Goal: Information Seeking & Learning: Learn about a topic

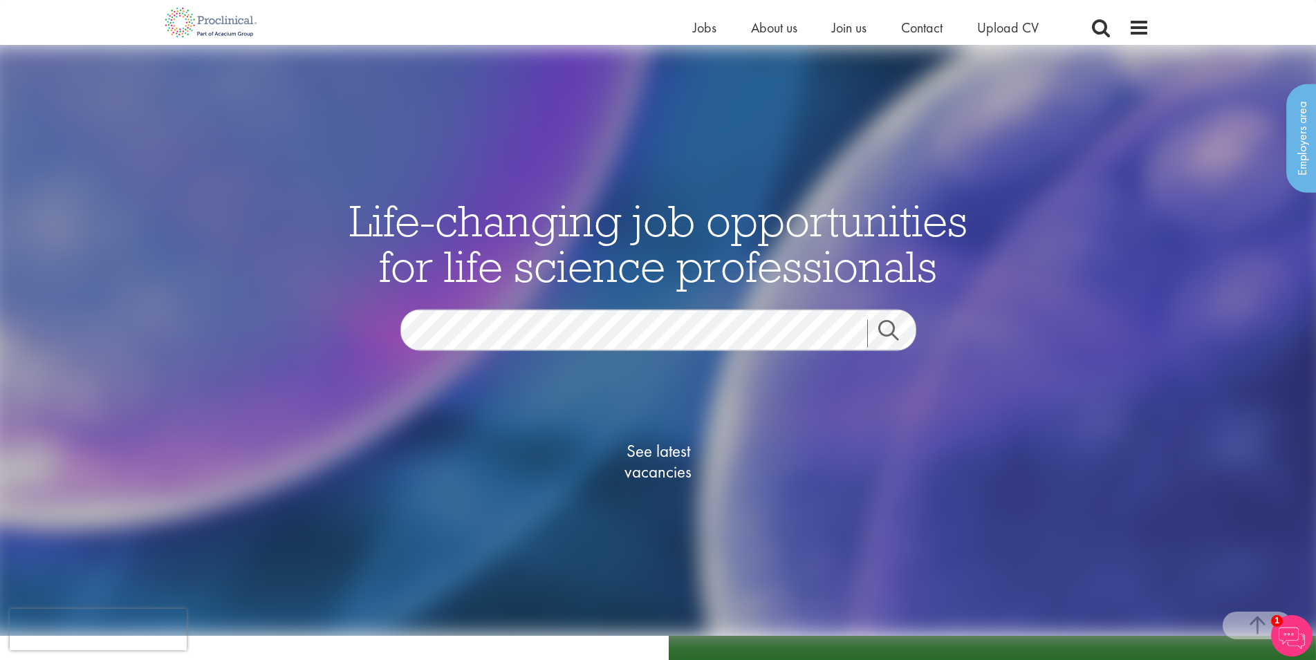
scroll to position [794, 0]
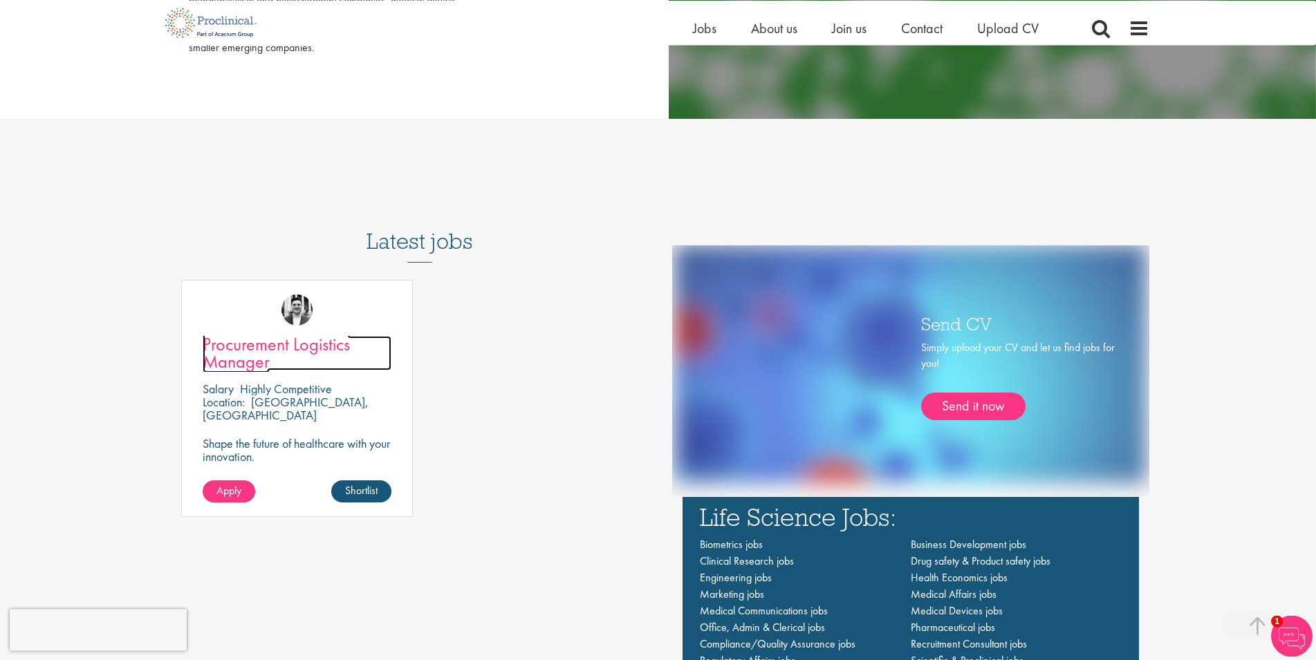
click at [246, 356] on span "Procurement Logistics Manager" at bounding box center [276, 353] width 147 height 41
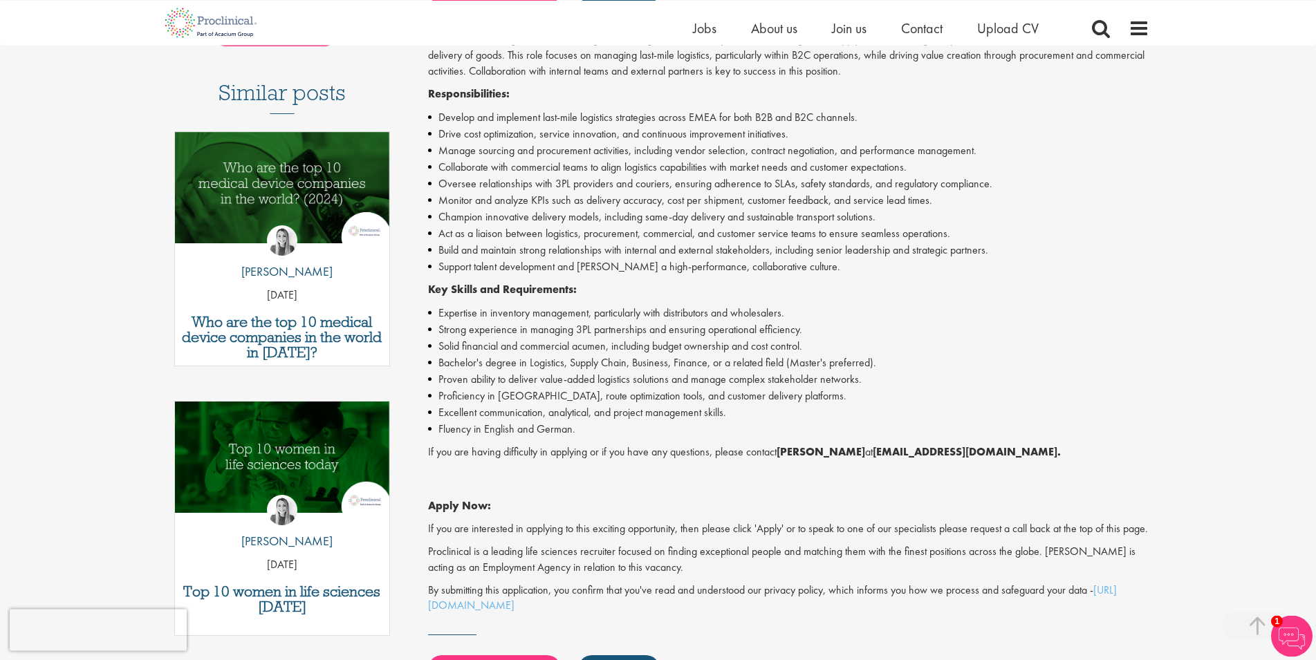
scroll to position [379, 0]
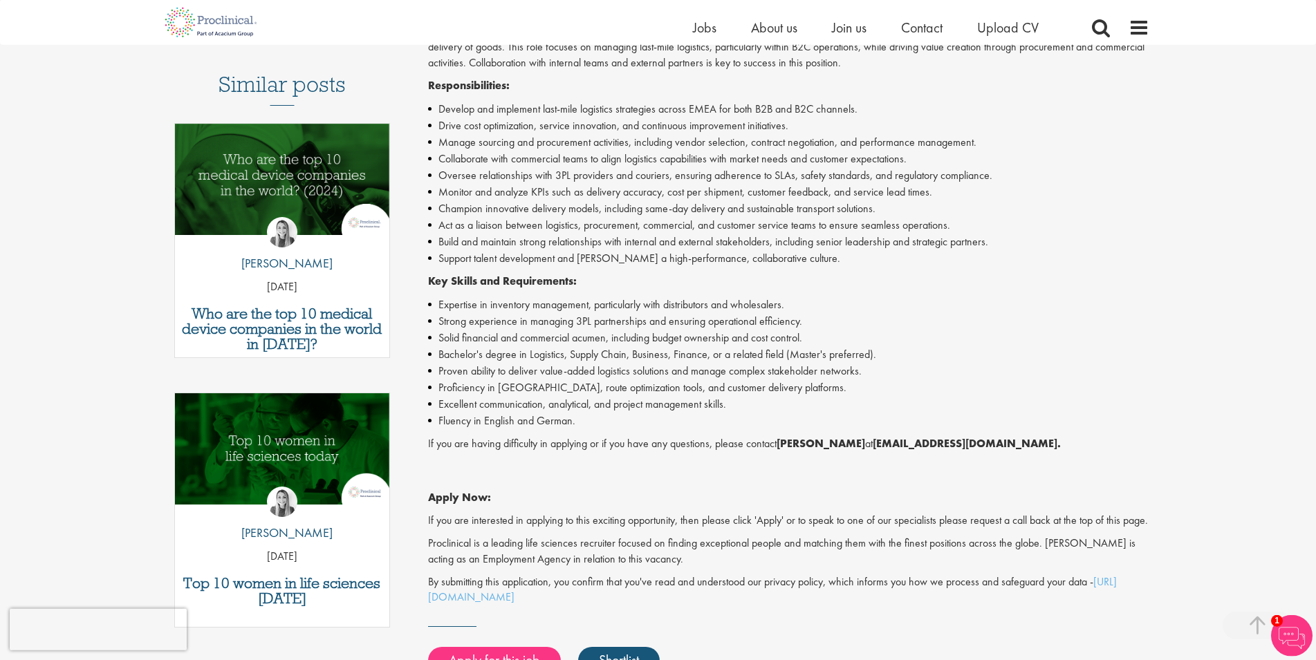
drag, startPoint x: 447, startPoint y: 315, endPoint x: 626, endPoint y: 416, distance: 205.3
click at [626, 416] on ul "Expertise in inventory management, particularly with distributors and wholesale…" at bounding box center [788, 363] width 721 height 133
click at [626, 416] on li "Fluency in English and German." at bounding box center [788, 421] width 721 height 17
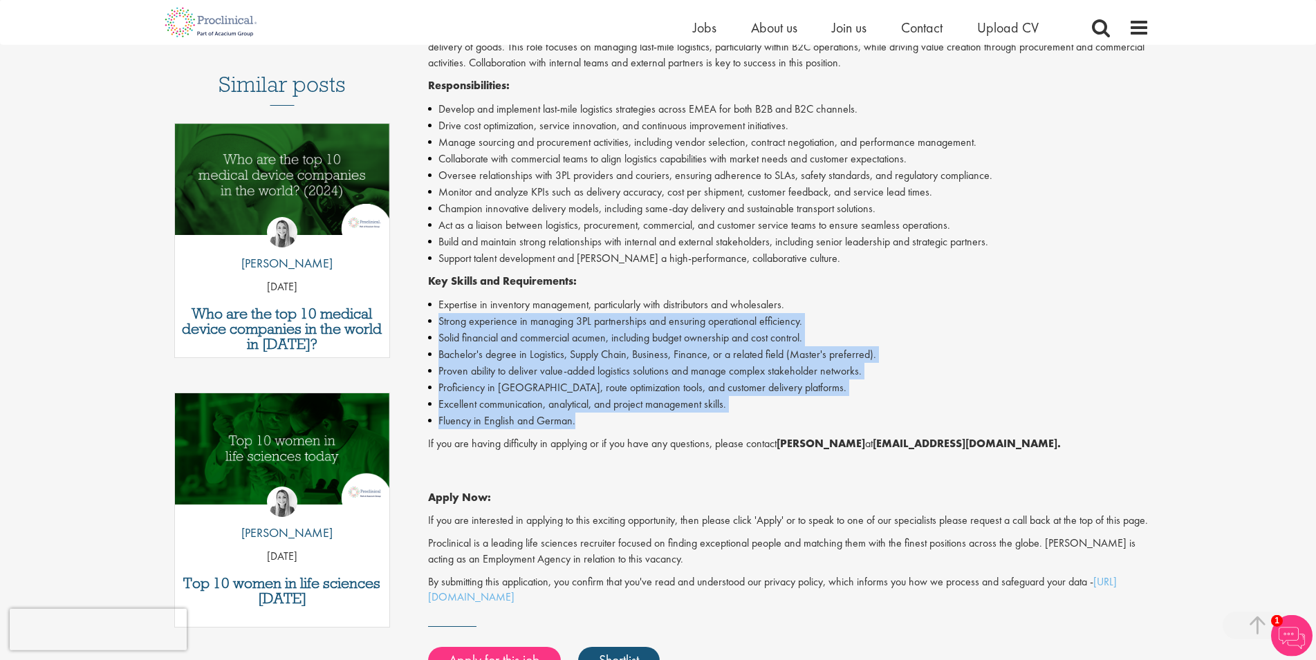
drag, startPoint x: 626, startPoint y: 416, endPoint x: 449, endPoint y: 325, distance: 198.9
click at [449, 325] on ul "Expertise in inventory management, particularly with distributors and wholesale…" at bounding box center [788, 363] width 721 height 133
click at [449, 325] on li "Strong experience in managing 3PL partnerships and ensuring operational efficie…" at bounding box center [788, 321] width 721 height 17
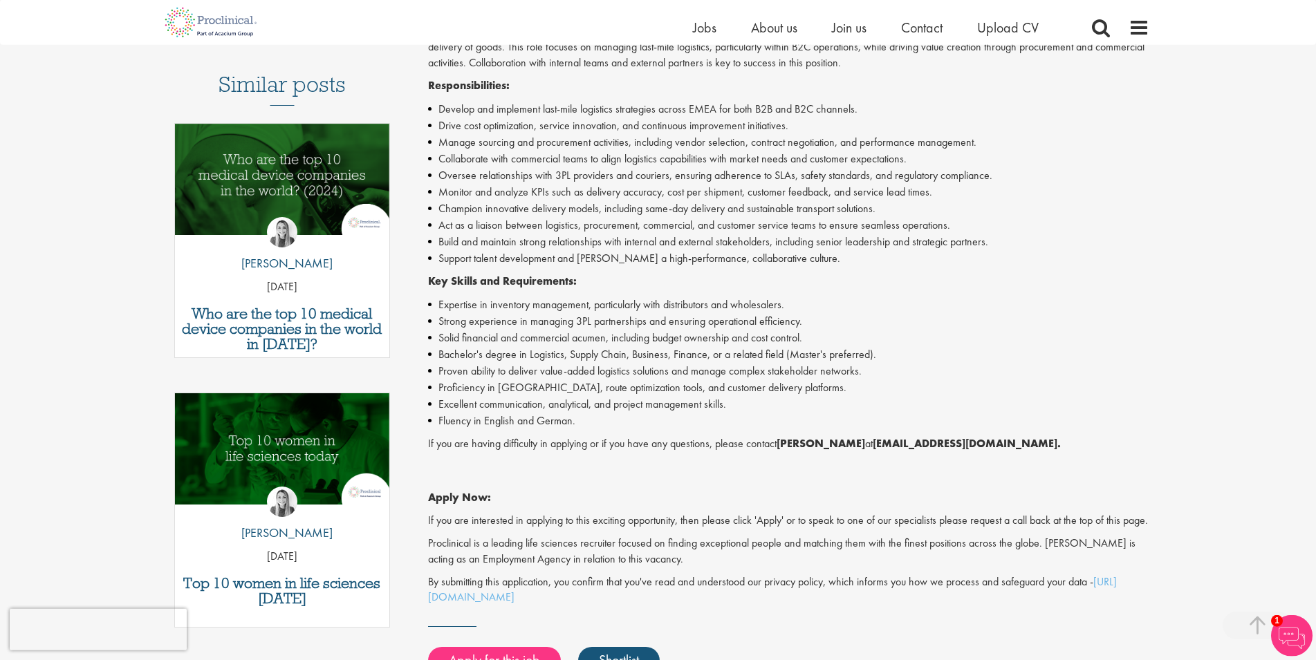
drag, startPoint x: 449, startPoint y: 325, endPoint x: 593, endPoint y: 423, distance: 174.2
click at [593, 423] on ul "Expertise in inventory management, particularly with distributors and wholesale…" at bounding box center [788, 363] width 721 height 133
click at [593, 423] on li "Fluency in English and German." at bounding box center [788, 421] width 721 height 17
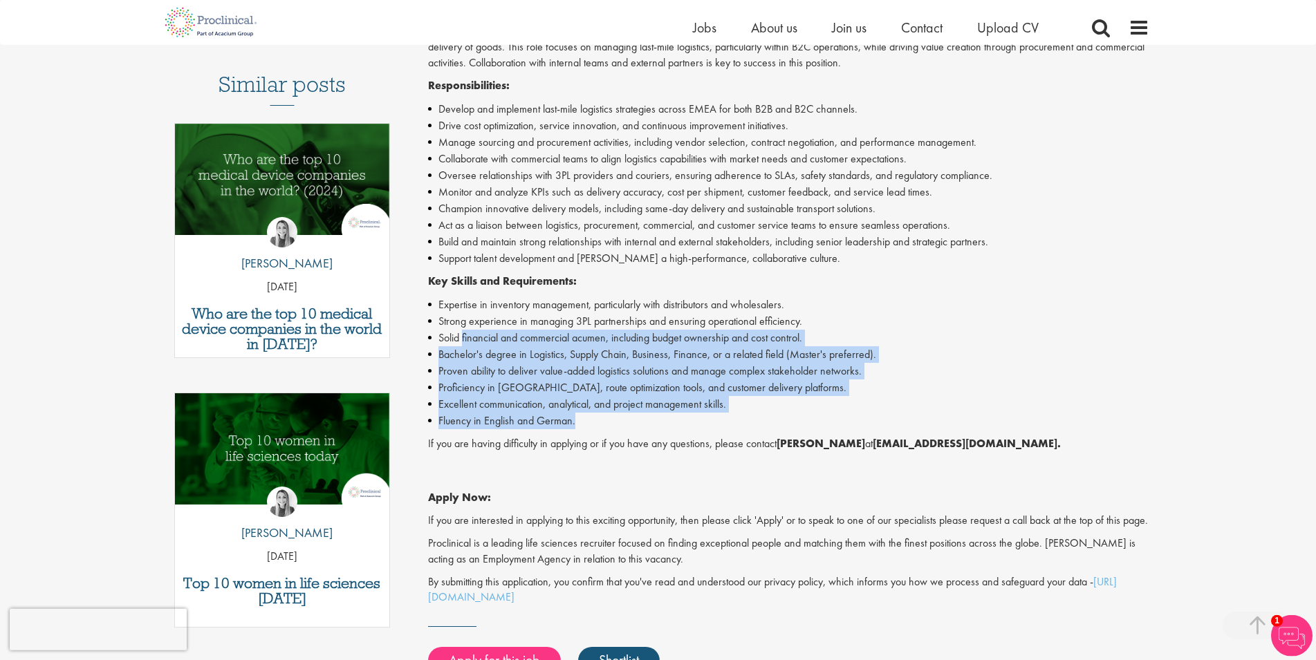
drag, startPoint x: 593, startPoint y: 423, endPoint x: 472, endPoint y: 342, distance: 145.0
click at [472, 342] on ul "Expertise in inventory management, particularly with distributors and wholesale…" at bounding box center [788, 363] width 721 height 133
click at [472, 342] on li "Solid financial and commercial acumen, including budget ownership and cost cont…" at bounding box center [788, 338] width 721 height 17
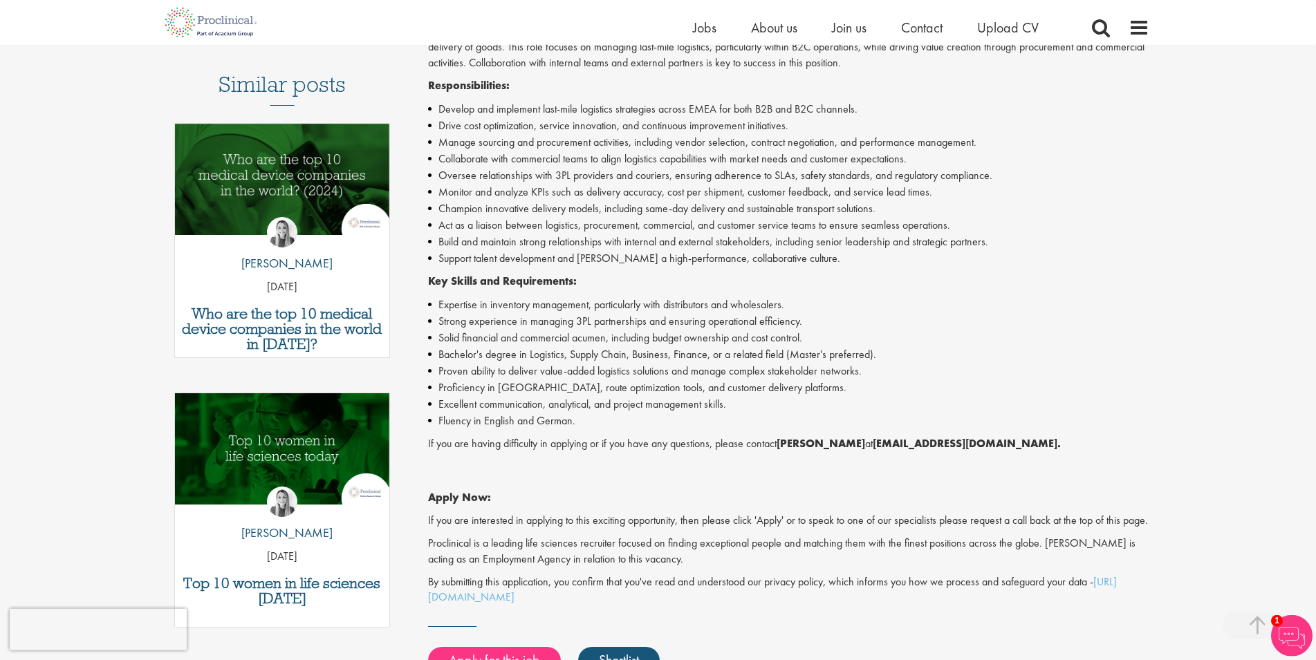
drag, startPoint x: 472, startPoint y: 342, endPoint x: 613, endPoint y: 423, distance: 162.3
click at [613, 423] on ul "Expertise in inventory management, particularly with distributors and wholesale…" at bounding box center [788, 363] width 721 height 133
click at [613, 423] on li "Fluency in English and German." at bounding box center [788, 421] width 721 height 17
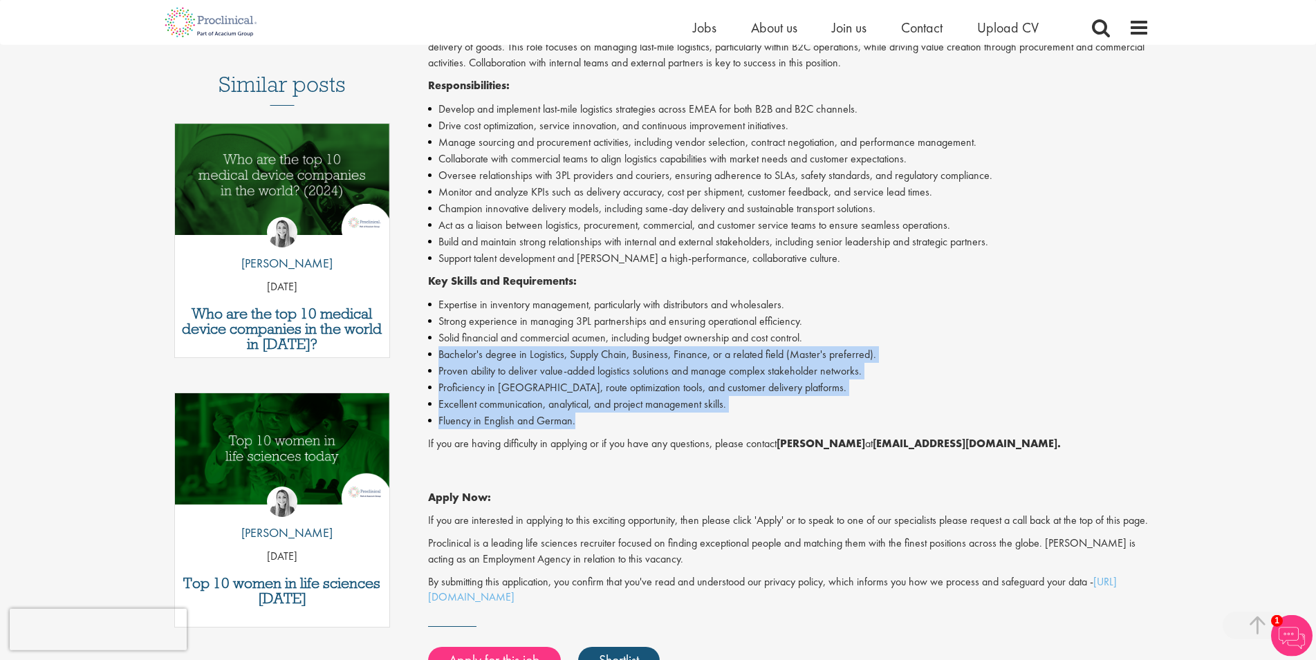
drag, startPoint x: 613, startPoint y: 423, endPoint x: 470, endPoint y: 360, distance: 157.0
click at [470, 360] on ul "Expertise in inventory management, particularly with distributors and wholesale…" at bounding box center [788, 363] width 721 height 133
click at [470, 360] on li "Bachelor's degree in Logistics, Supply Chain, Business, Finance, or a related f…" at bounding box center [788, 354] width 721 height 17
drag, startPoint x: 470, startPoint y: 360, endPoint x: 624, endPoint y: 434, distance: 171.0
click at [624, 434] on div "Proclinical is seeking a Procurement Logistics Manager to lead and optimize the…" at bounding box center [788, 315] width 721 height 582
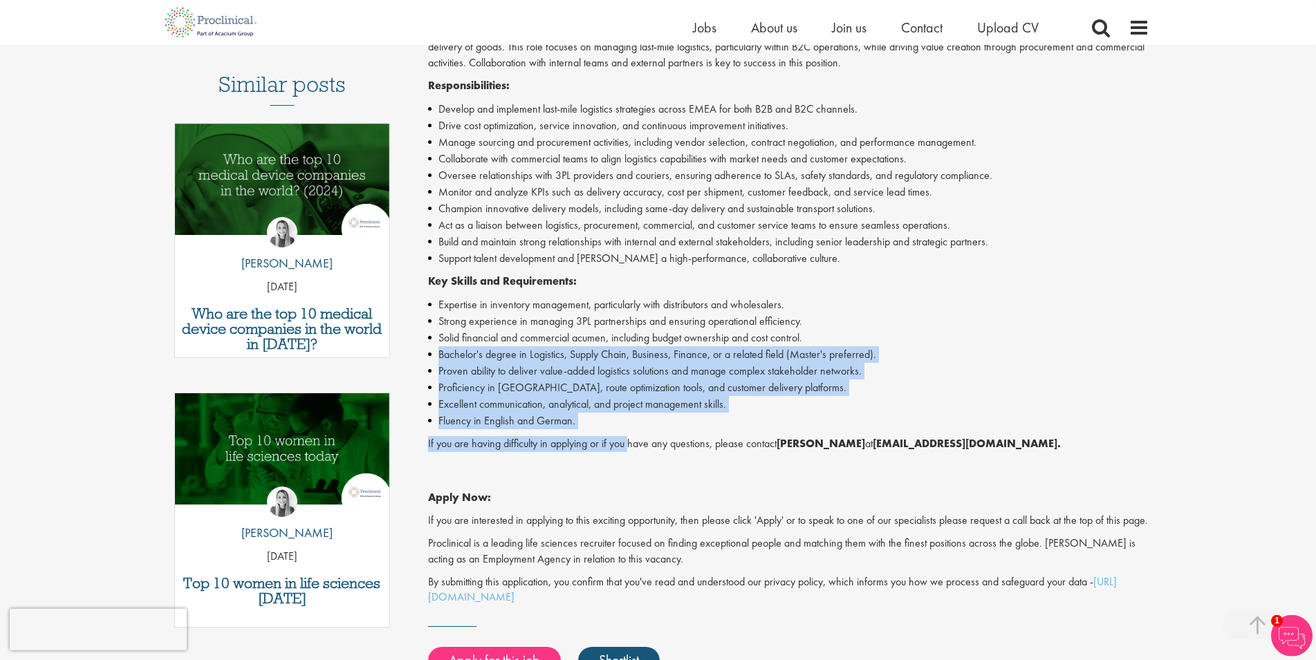
click at [618, 421] on li "Fluency in English and German." at bounding box center [788, 421] width 721 height 17
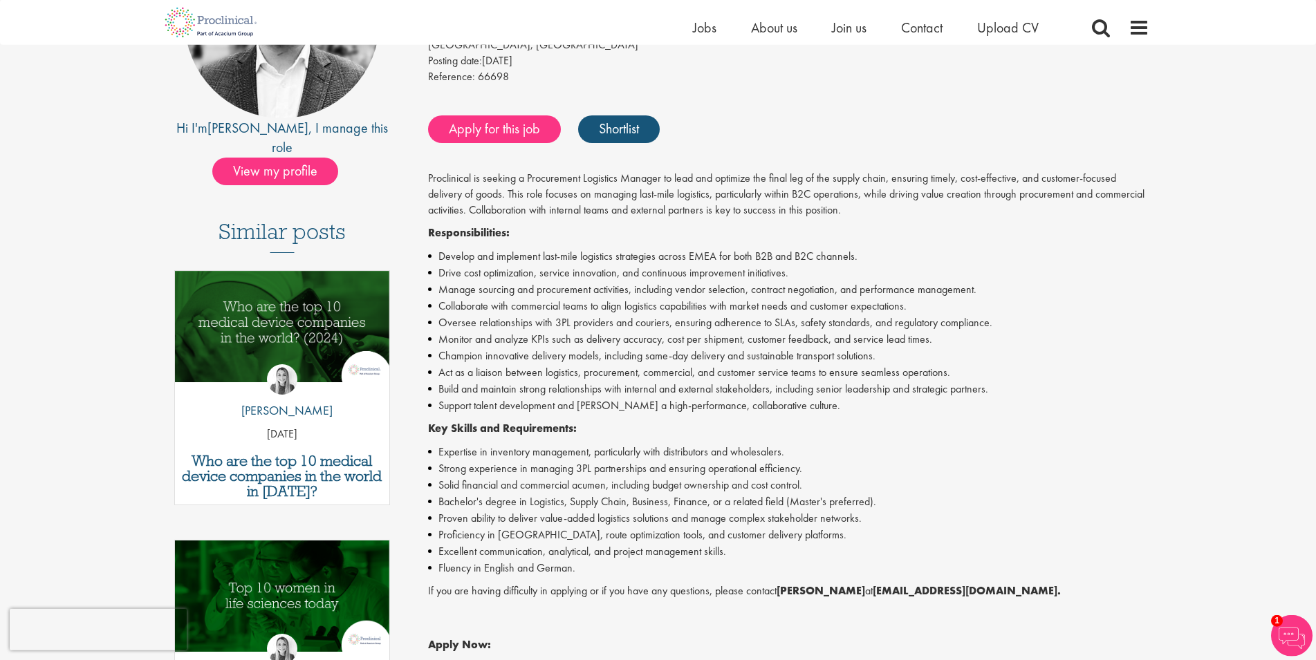
scroll to position [150, 0]
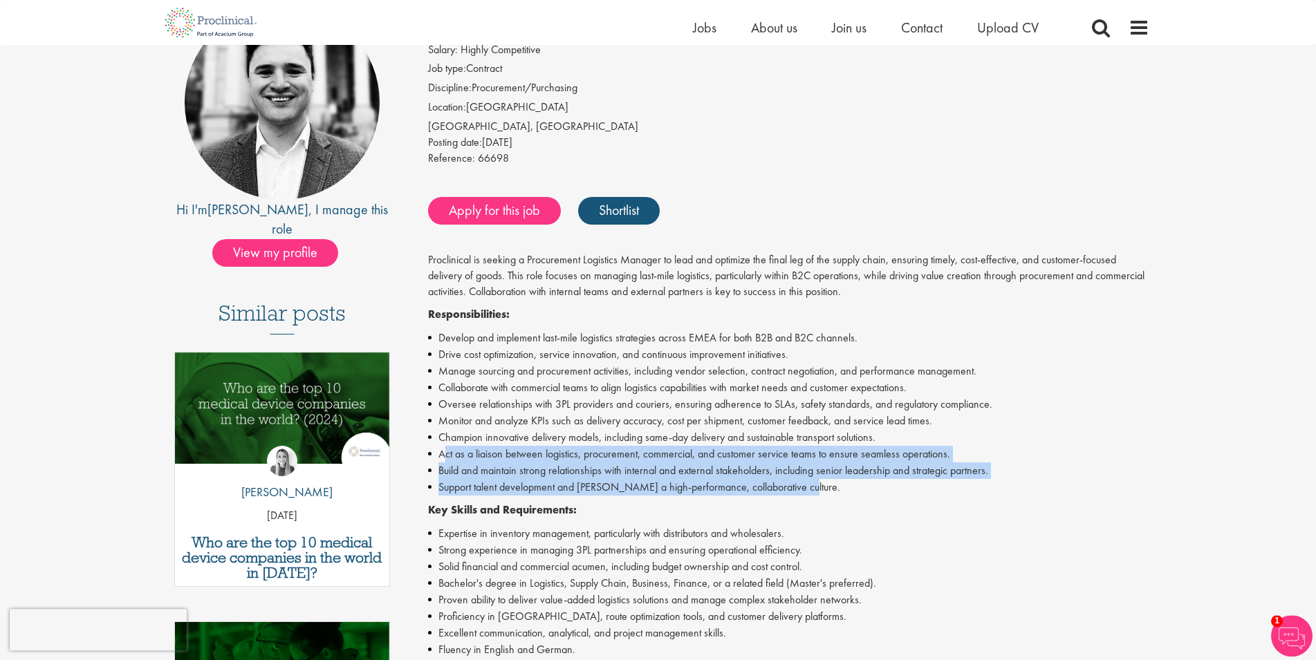
drag, startPoint x: 442, startPoint y: 454, endPoint x: 816, endPoint y: 492, distance: 376.0
click at [816, 492] on ul "Develop and implement last-mile logistics strategies across EMEA for both B2B a…" at bounding box center [788, 413] width 721 height 166
click at [816, 492] on li "Support talent development and [PERSON_NAME] a high-performance, collaborative …" at bounding box center [788, 487] width 721 height 17
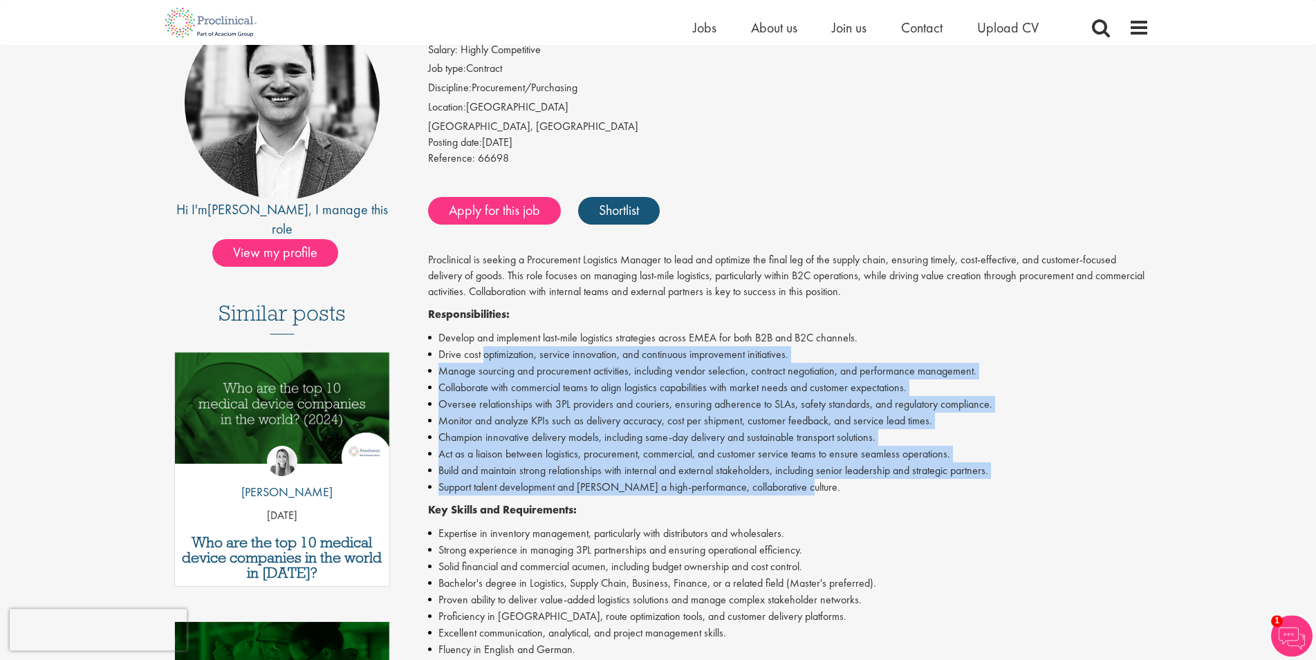
drag, startPoint x: 816, startPoint y: 492, endPoint x: 503, endPoint y: 360, distance: 339.3
click at [503, 360] on ul "Develop and implement last-mile logistics strategies across EMEA for both B2B a…" at bounding box center [788, 413] width 721 height 166
click at [503, 360] on li "Drive cost optimization, service innovation, and continuous improvement initiat…" at bounding box center [788, 354] width 721 height 17
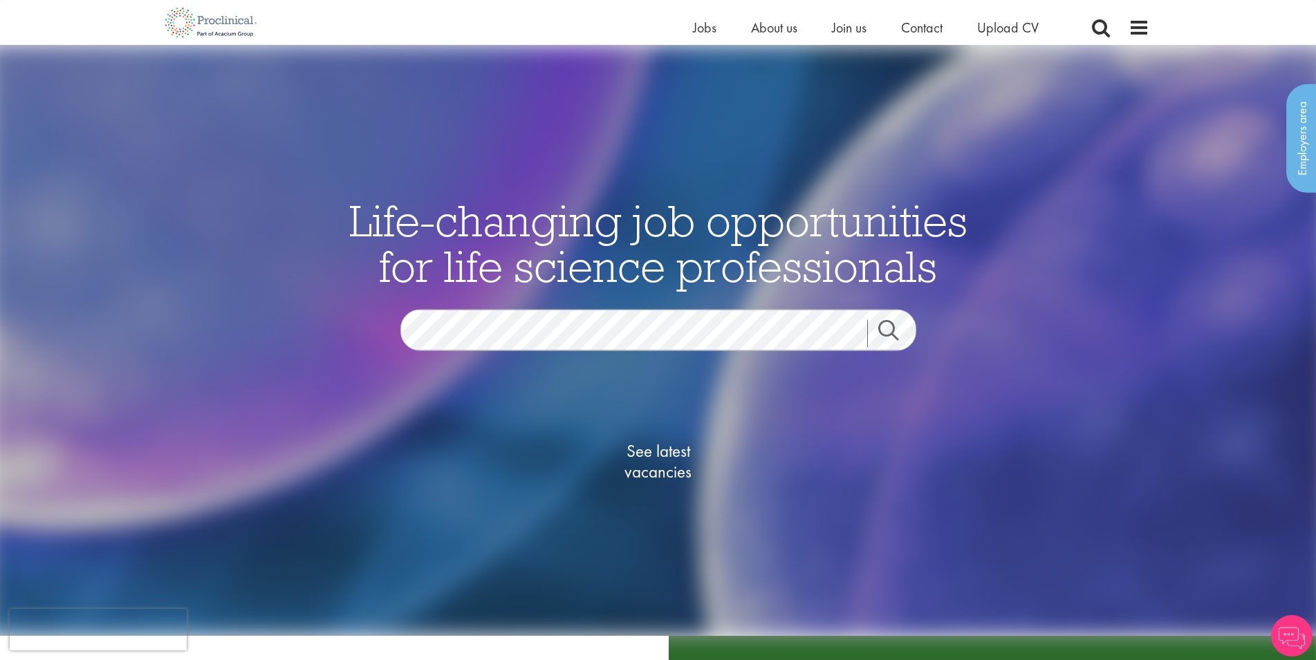
scroll to position [88, 0]
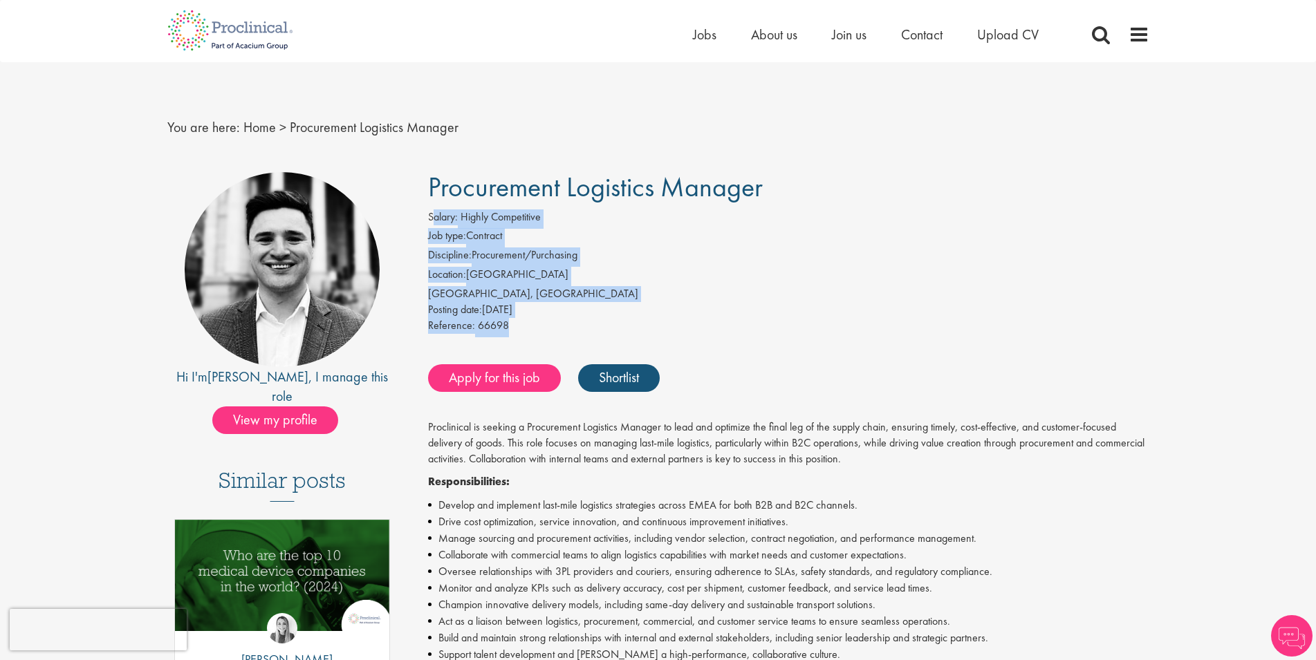
drag, startPoint x: 530, startPoint y: 326, endPoint x: 434, endPoint y: 219, distance: 144.0
click at [434, 219] on div "Salary: Highly Competitive Job type: Contract Discipline: Procurement/Purchasin…" at bounding box center [789, 274] width 742 height 128
click at [548, 248] on li "Discipline: Procurement/Purchasing" at bounding box center [788, 257] width 721 height 19
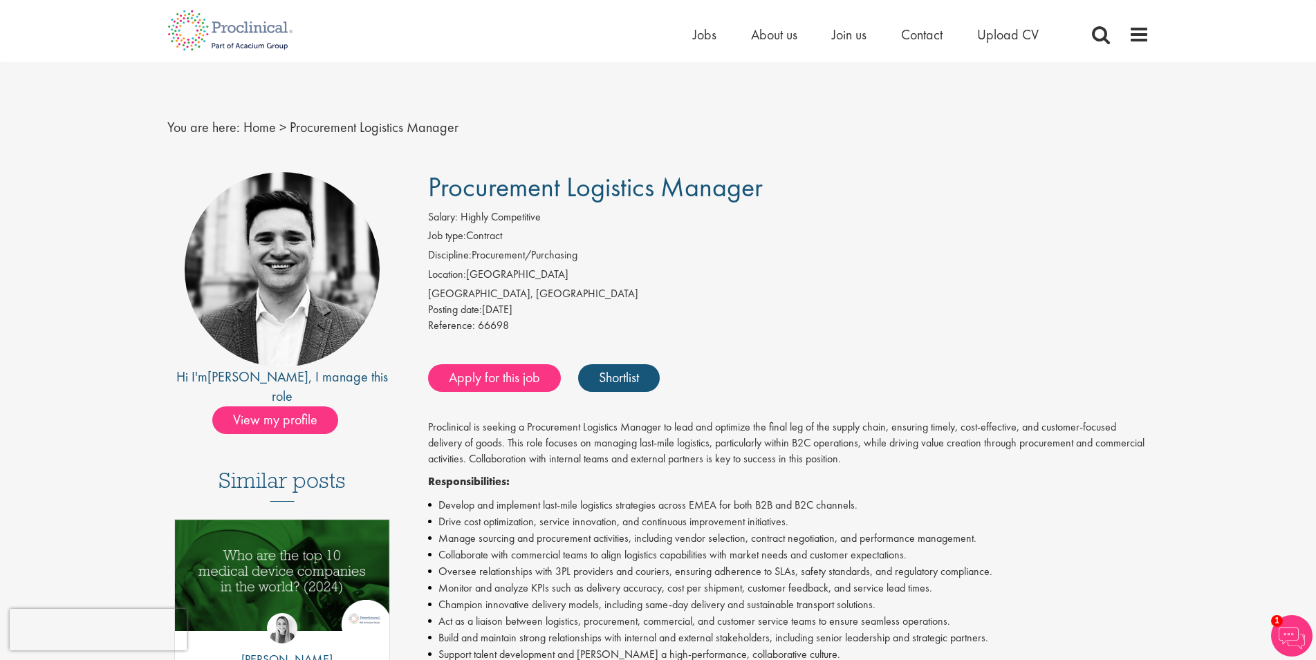
drag, startPoint x: 465, startPoint y: 293, endPoint x: 588, endPoint y: 306, distance: 123.7
click at [588, 306] on div "Salary: Highly Competitive Job type: Contract Discipline: Procurement/Purchasin…" at bounding box center [789, 274] width 742 height 128
click at [588, 306] on div "Posting date: 18 Aug 2025" at bounding box center [788, 310] width 721 height 16
drag, startPoint x: 472, startPoint y: 251, endPoint x: 584, endPoint y: 317, distance: 130.5
click at [584, 317] on div "Salary: Highly Competitive Job type: Contract Discipline: Procurement/Purchasin…" at bounding box center [789, 274] width 742 height 128
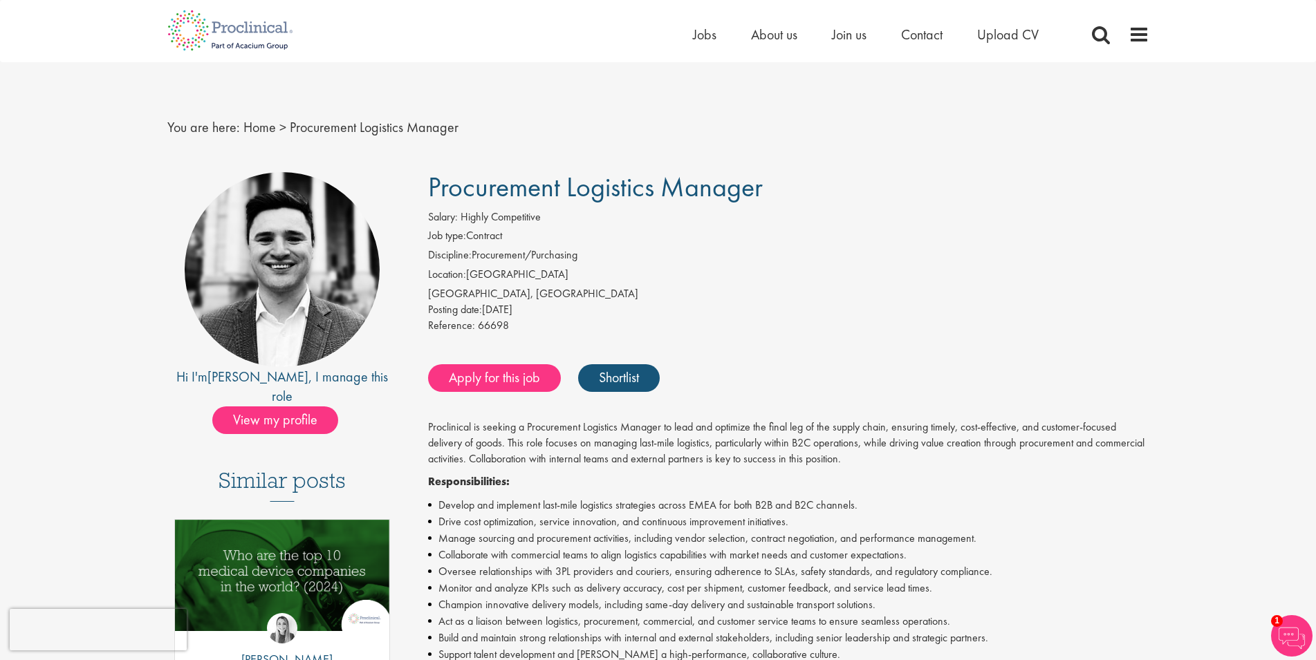
click at [584, 317] on div "Posting date: 18 Aug 2025" at bounding box center [788, 310] width 721 height 16
drag, startPoint x: 463, startPoint y: 220, endPoint x: 598, endPoint y: 212, distance: 135.7
click at [598, 212] on div "Salary: Highly Competitive" at bounding box center [788, 219] width 721 height 19
copy span "Highly Competitive"
click at [833, 213] on div "Salary: Highly Competitive" at bounding box center [788, 219] width 721 height 19
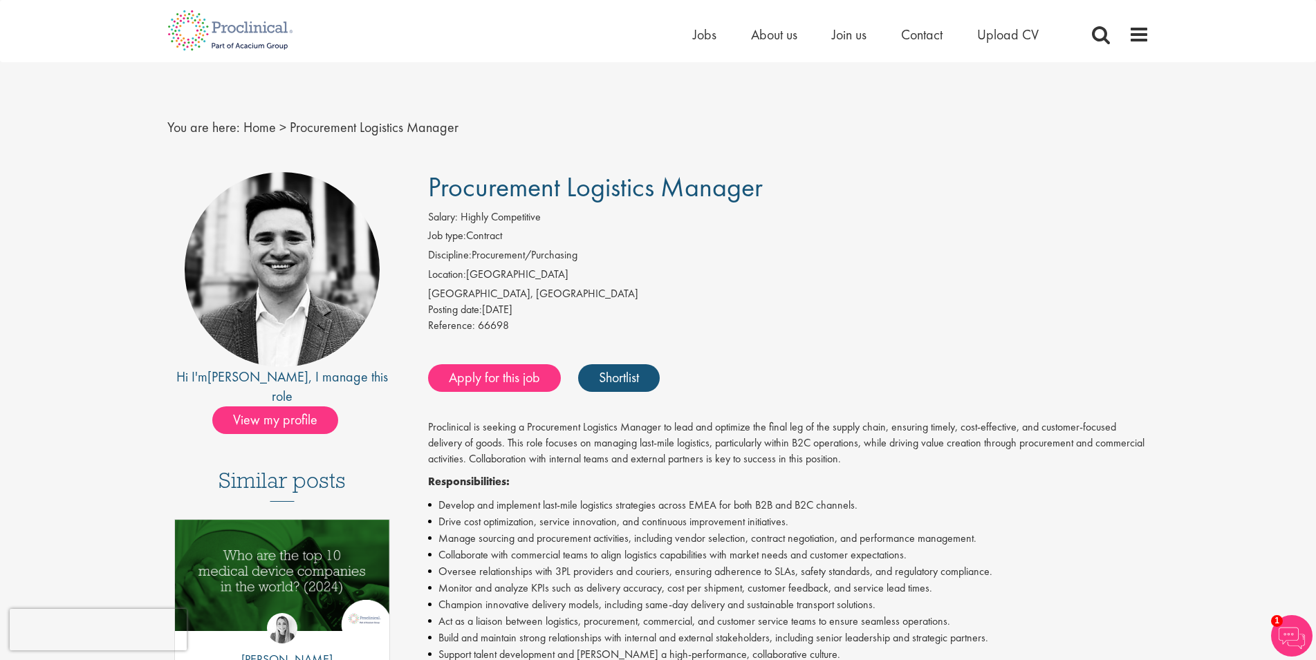
drag, startPoint x: 432, startPoint y: 187, endPoint x: 871, endPoint y: 183, distance: 438.4
click at [871, 183] on h1 "Procurement Logistics Manager" at bounding box center [788, 187] width 721 height 30
copy span "Procurement Logistics Manager"
